Goal: Information Seeking & Learning: Compare options

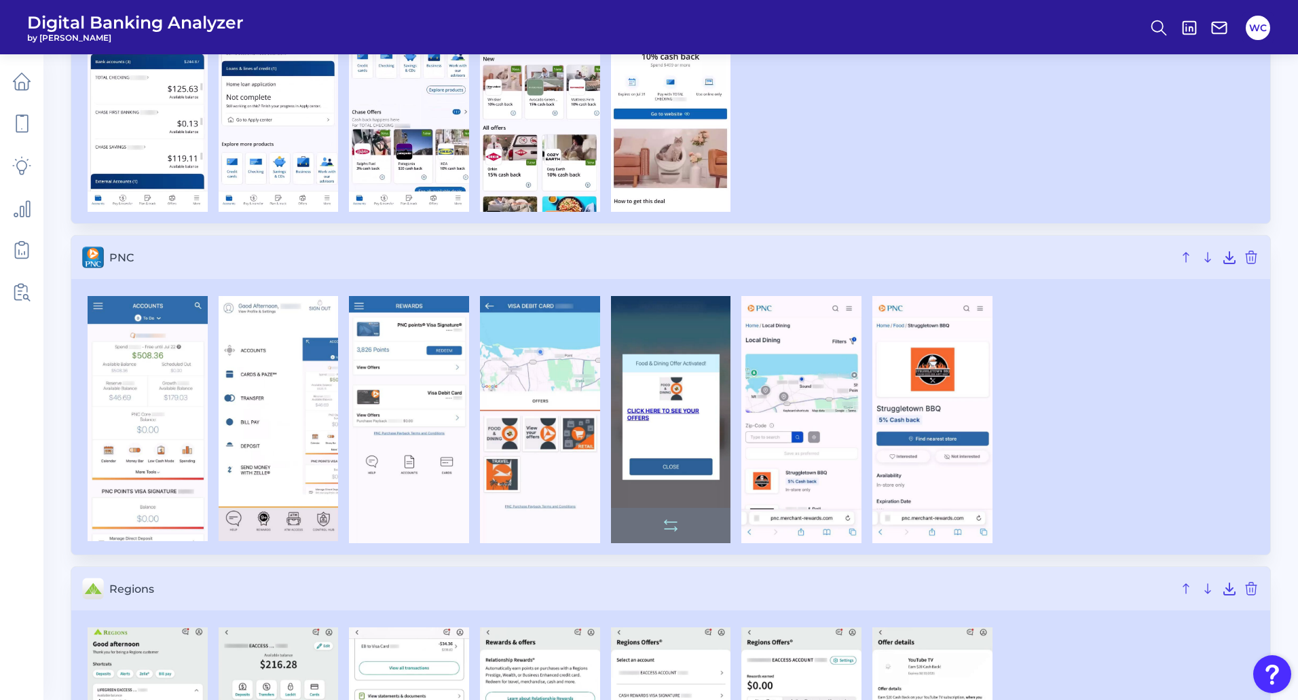
scroll to position [1168, 0]
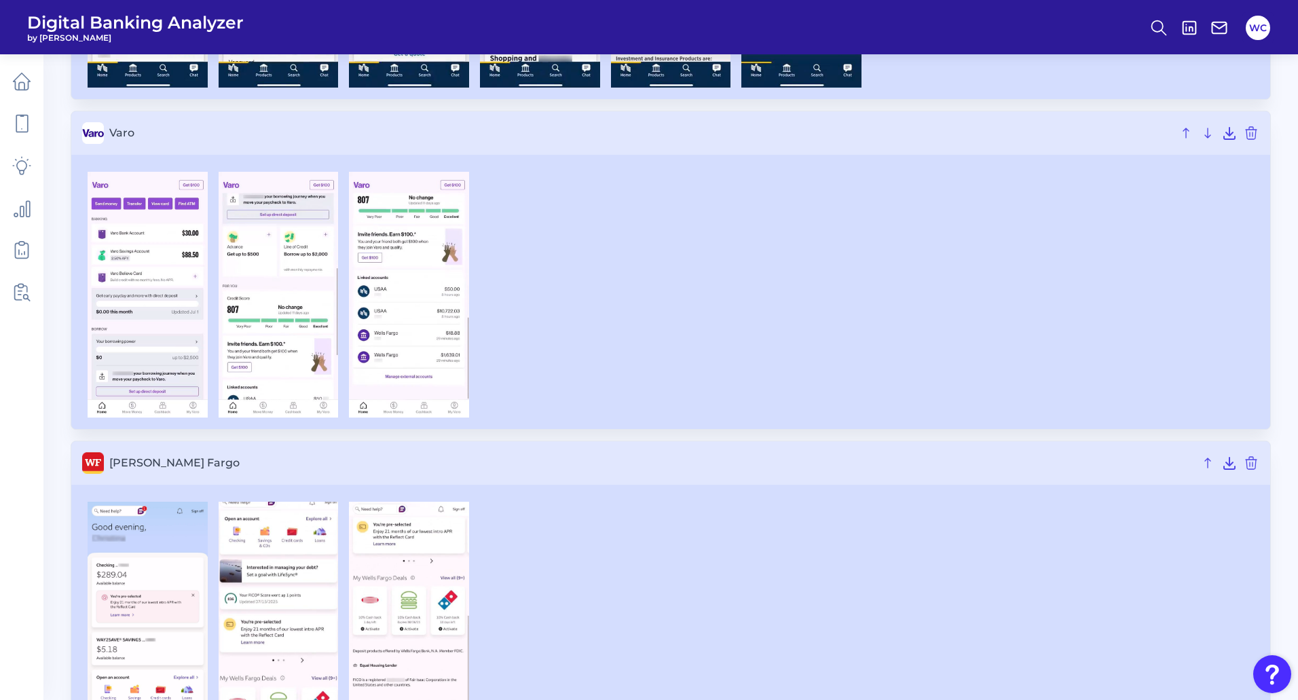
scroll to position [7470, 0]
